Goal: Information Seeking & Learning: Learn about a topic

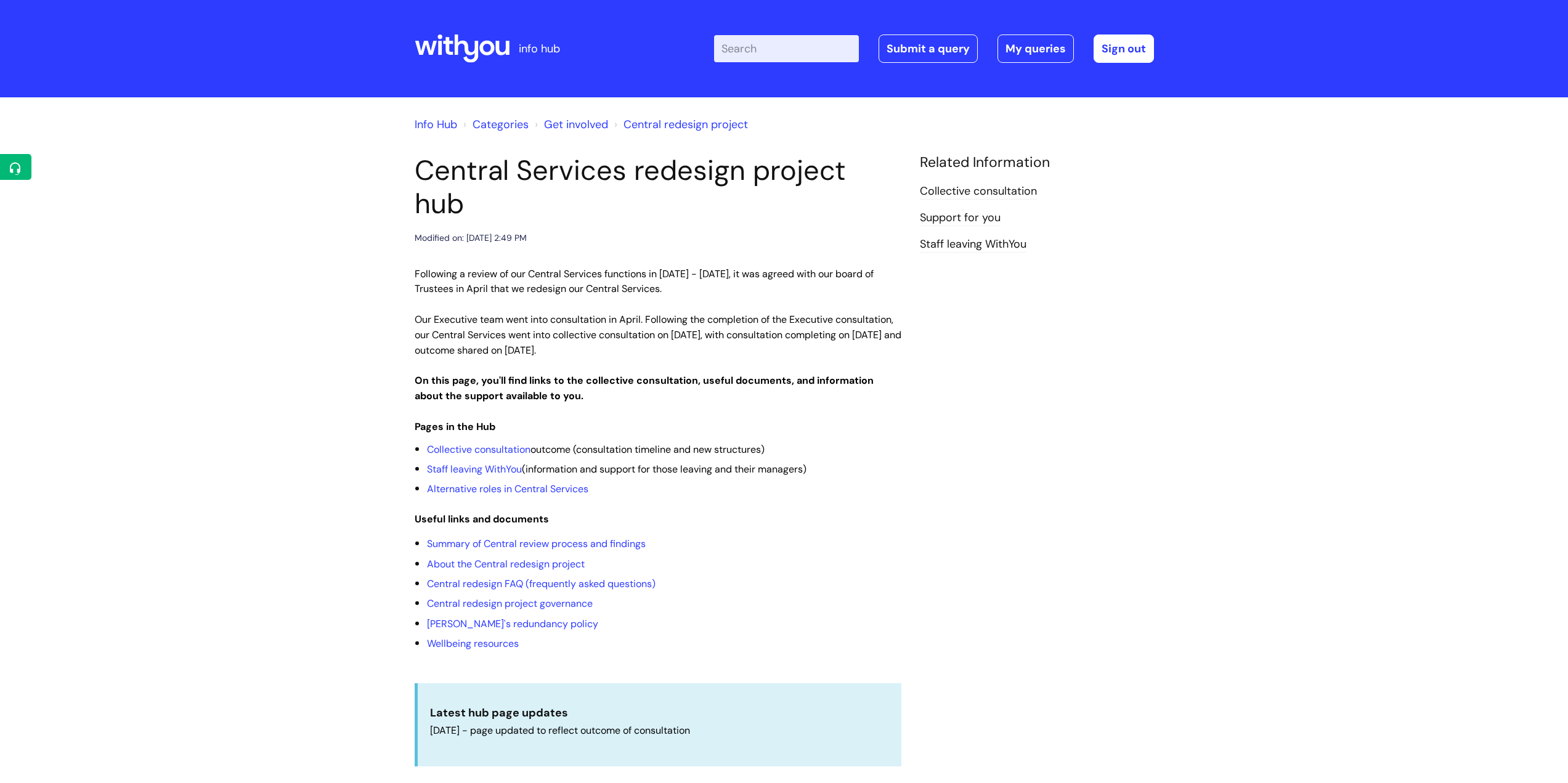
click at [792, 53] on input "Enter your search term here..." at bounding box center [786, 48] width 145 height 27
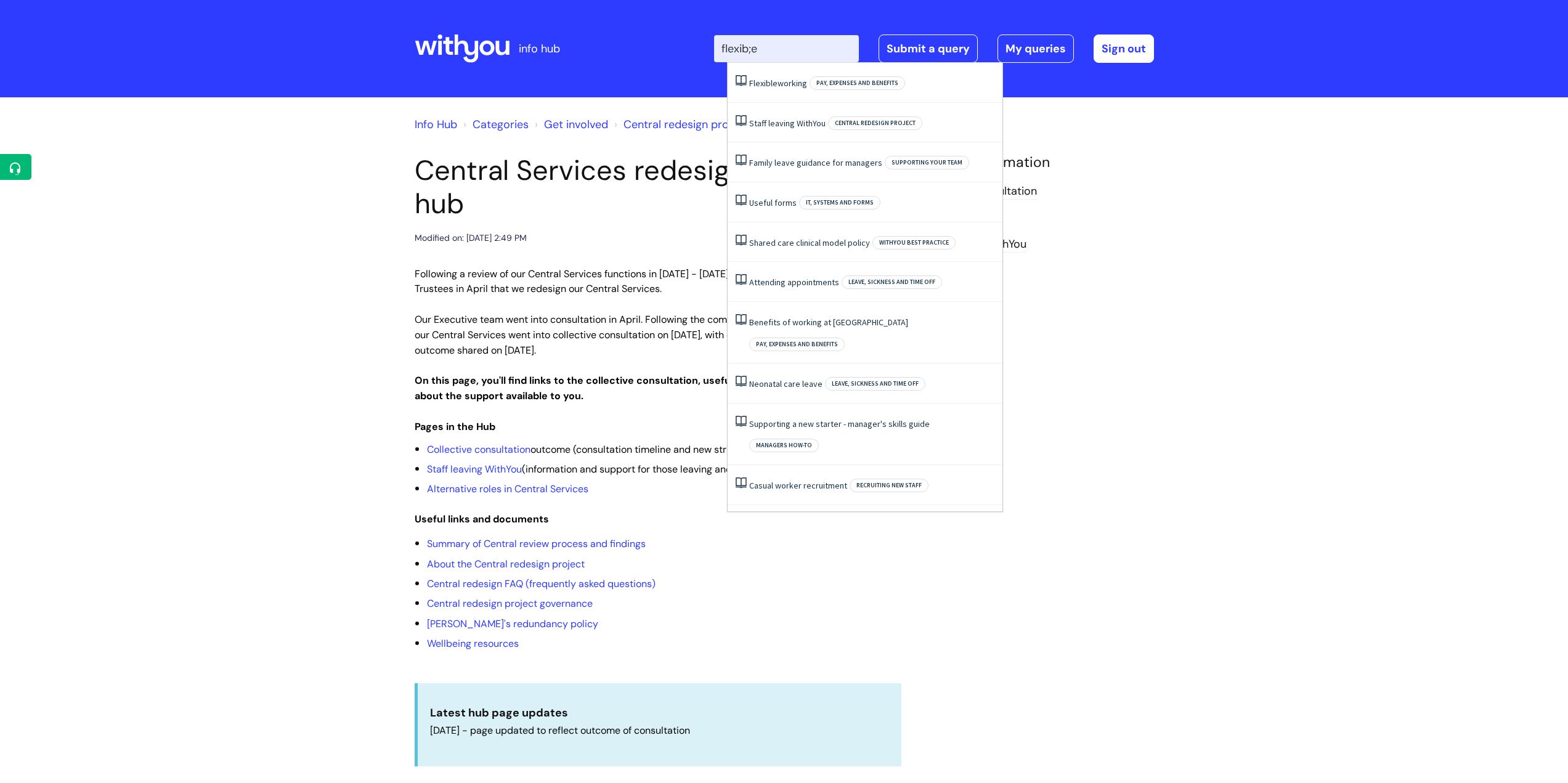
type input "flexib;e"
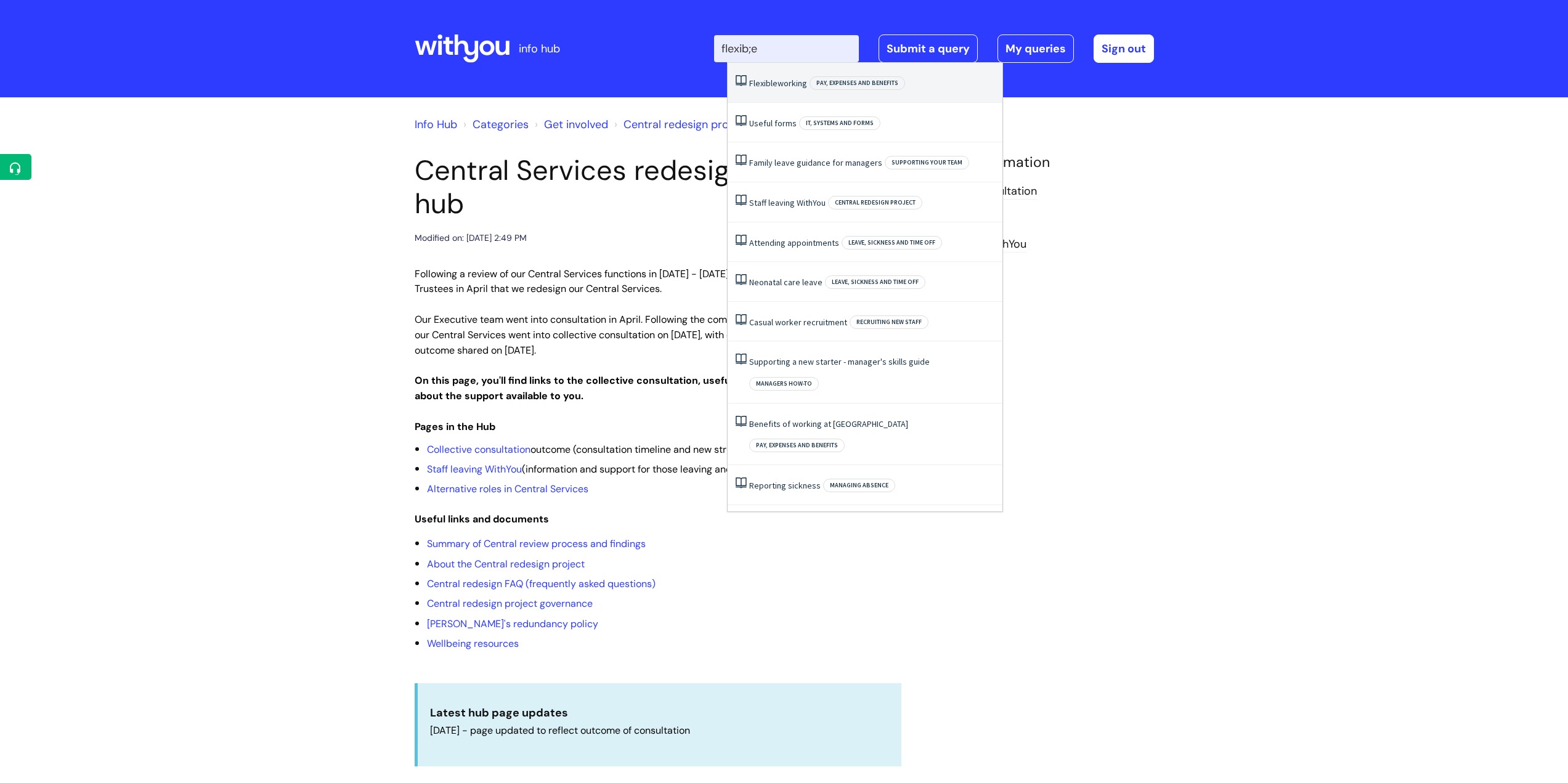
click at [783, 82] on link "Flexible working" at bounding box center [778, 82] width 57 height 11
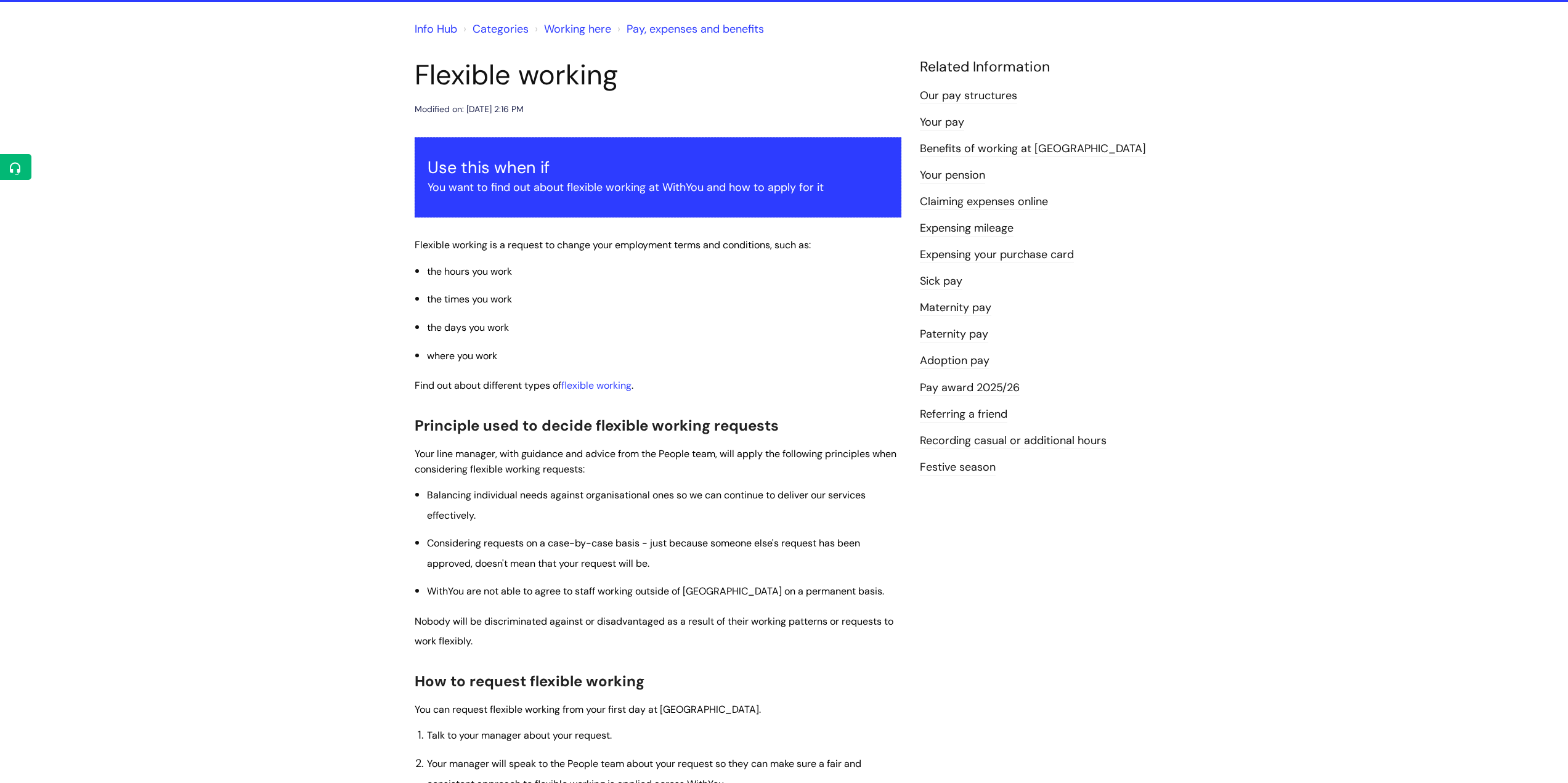
scroll to position [123, 0]
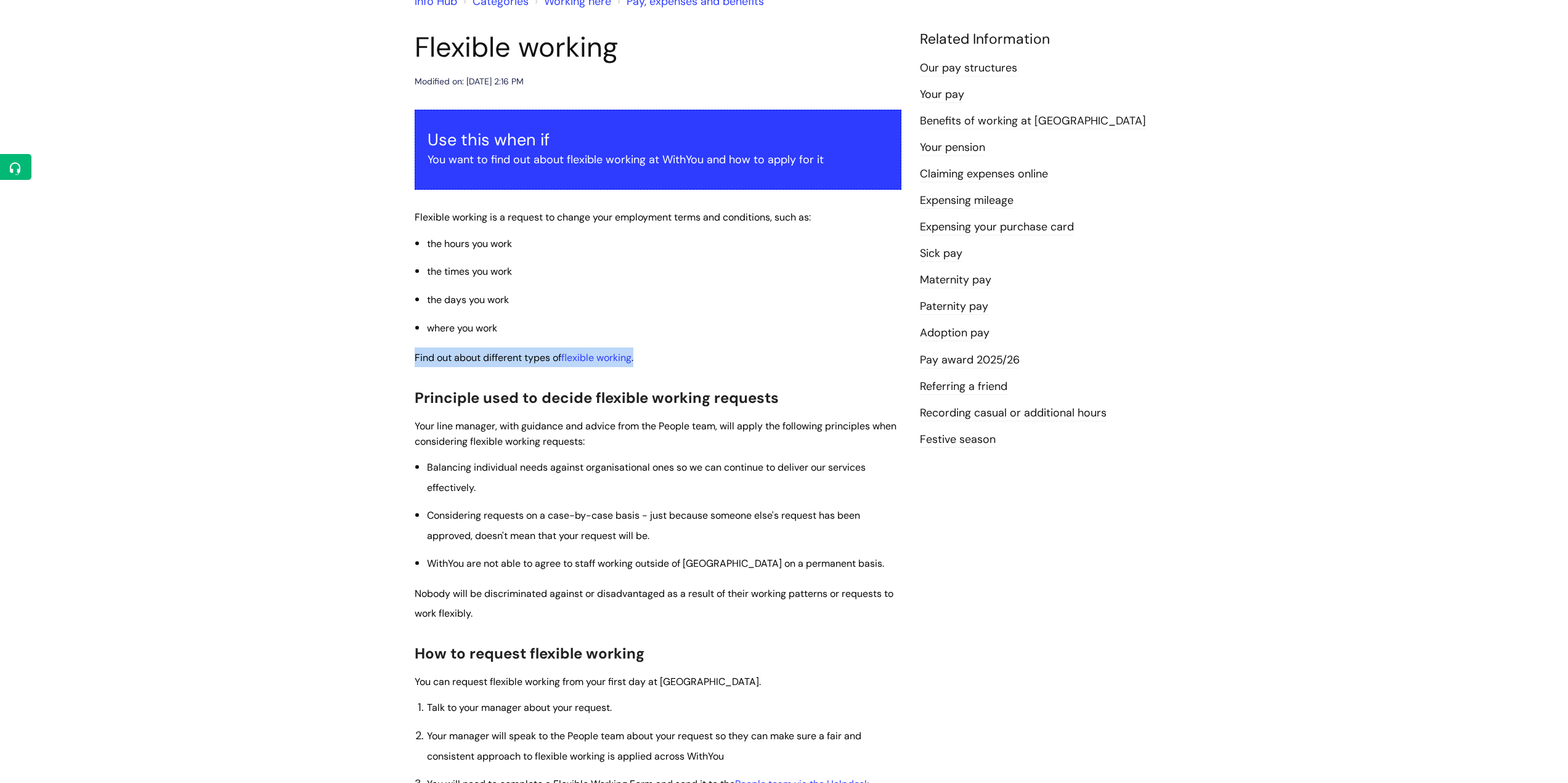
drag, startPoint x: 415, startPoint y: 356, endPoint x: 671, endPoint y: 346, distance: 256.2
click at [671, 346] on div "Use this when if You want to find out about flexible working at WithYou and how…" at bounding box center [658, 725] width 486 height 1230
copy span "Find out about different types of flexible working ."
